Goal: Transaction & Acquisition: Purchase product/service

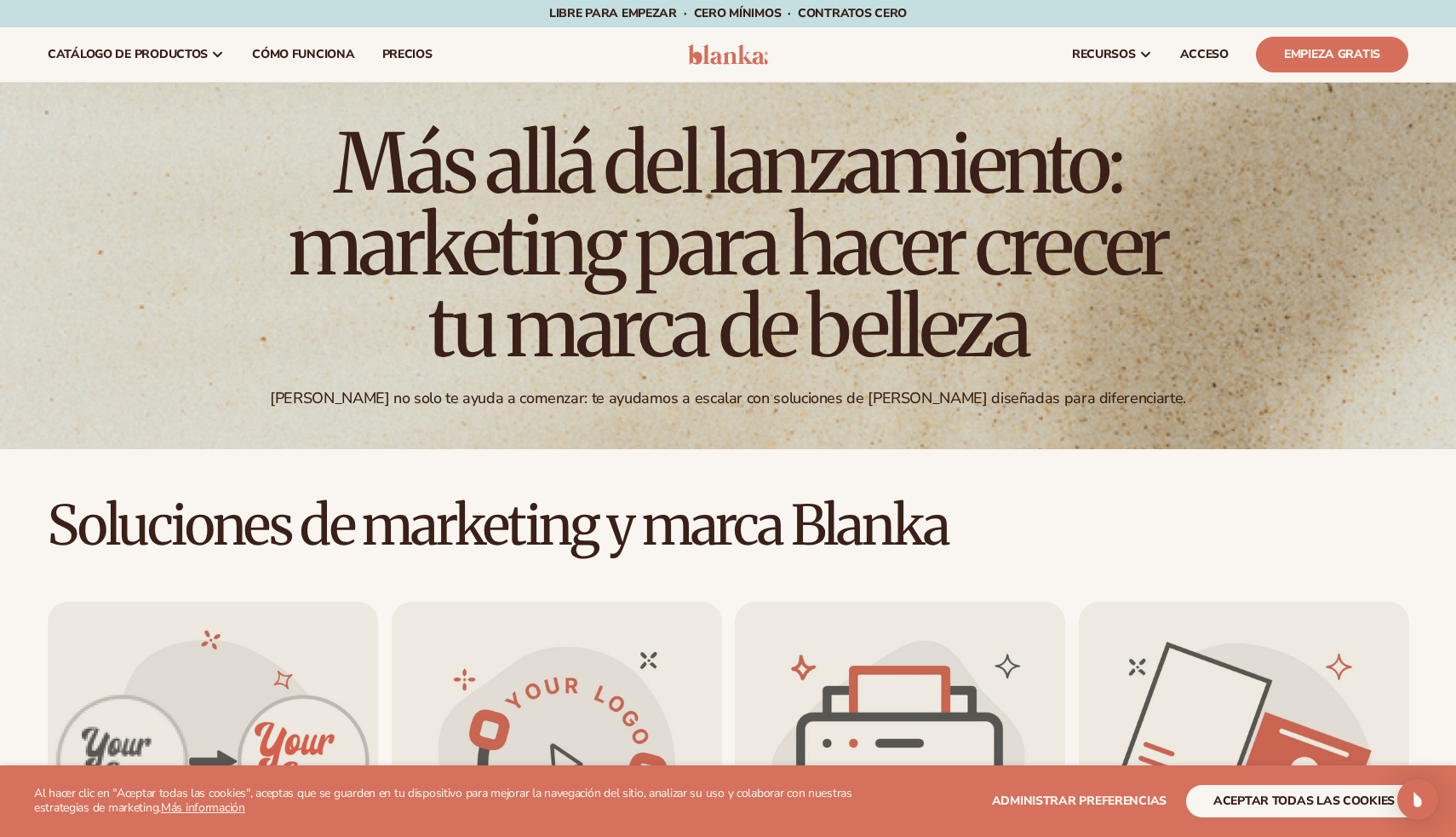
click at [703, 74] on header "Carro catálogo de productos" at bounding box center [728, 54] width 1456 height 54
click at [739, 56] on img at bounding box center [728, 54] width 81 height 20
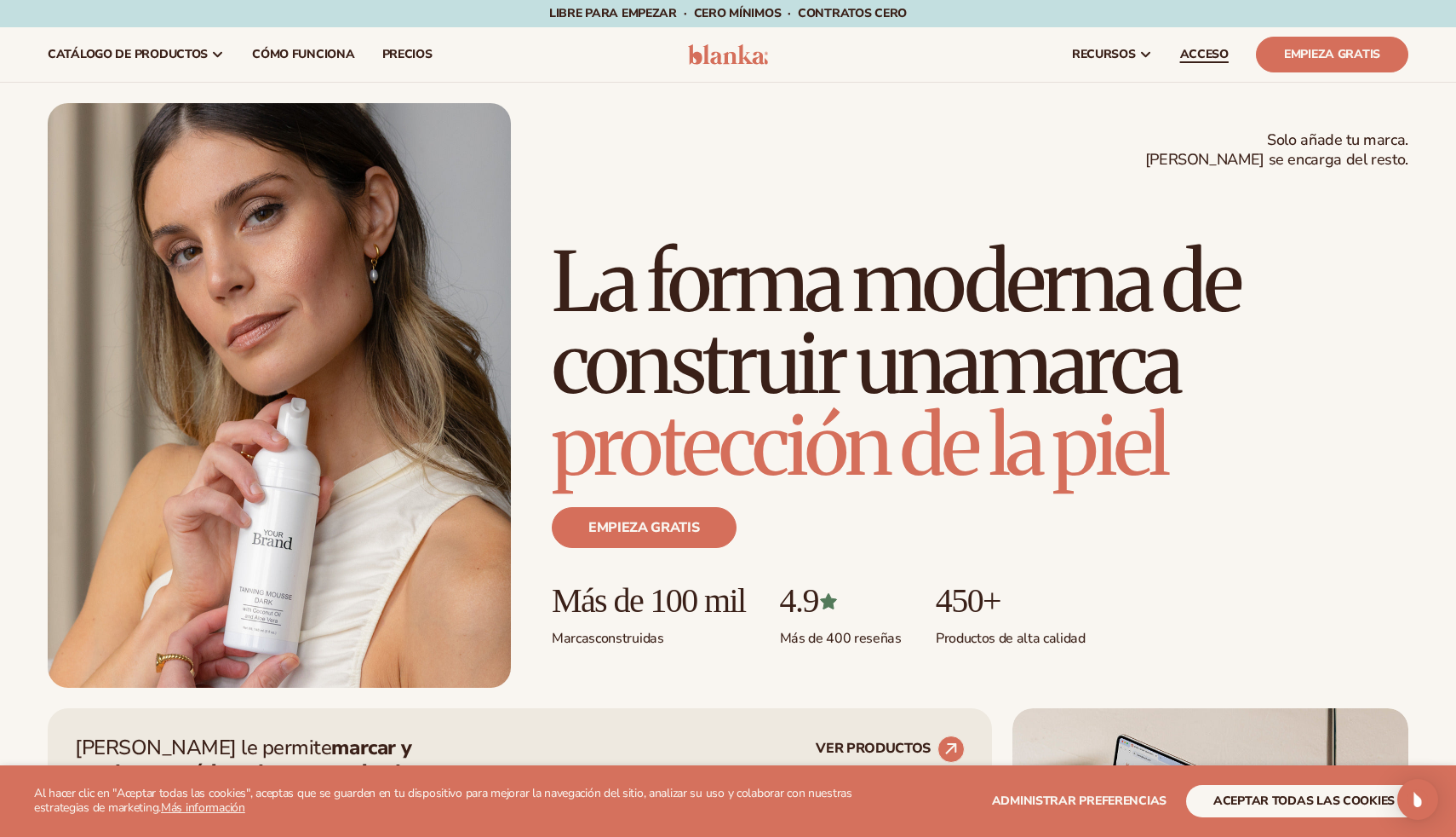
click at [1204, 62] on font "ACCESO" at bounding box center [1204, 54] width 49 height 16
